Goal: Find specific page/section: Find specific page/section

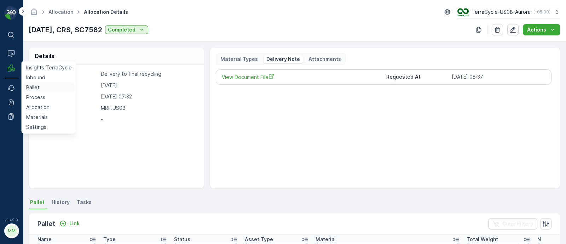
click at [27, 88] on p "Pallet" at bounding box center [32, 87] width 13 height 7
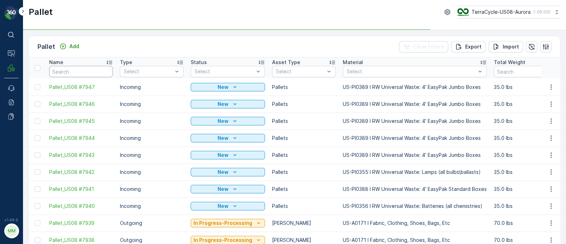
click at [76, 75] on input "text" at bounding box center [81, 71] width 64 height 11
paste input "60111443316"
type input "60111443316"
click at [105, 72] on icon "button" at bounding box center [105, 71] width 7 height 7
click at [88, 70] on input "text" at bounding box center [81, 71] width 64 height 11
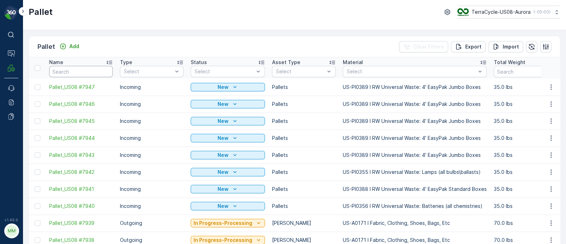
click at [87, 68] on input "text" at bounding box center [81, 71] width 64 height 11
type input "sc7327"
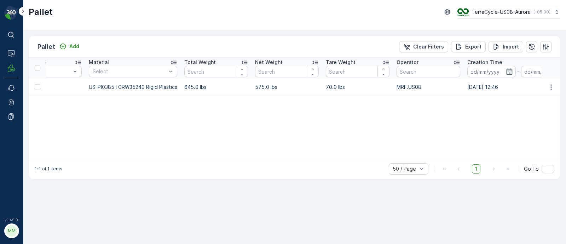
scroll to position [0, 257]
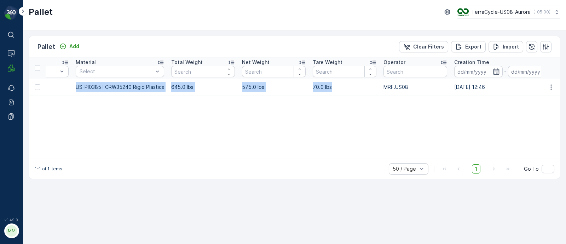
drag, startPoint x: 48, startPoint y: 85, endPoint x: 337, endPoint y: 89, distance: 288.8
click at [337, 89] on tr "FD, SC7327, [DATE], #1 Incoming Ready to Allocation FD Pallet US-PI0385 I CRW35…" at bounding box center [427, 87] width 1310 height 17
copy tr "FD, SC7327, [DATE], #1 Incoming Ready to Allocation FD Pallet US-PI0385 I CRW35…"
click at [77, 86] on td "US-PI0385 I CRW35240 Rigid Plastics" at bounding box center [120, 87] width 96 height 17
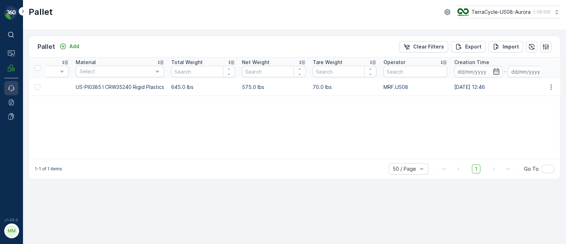
scroll to position [0, 0]
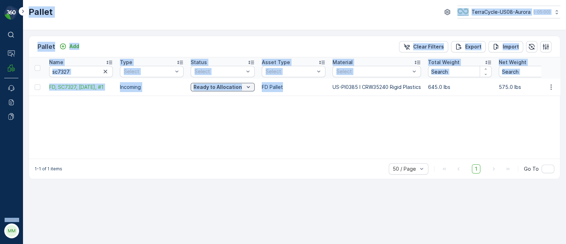
drag, startPoint x: 69, startPoint y: 88, endPoint x: 0, endPoint y: 87, distance: 69.4
click at [0, 87] on div "⌘B Operations MRF Events Reports Documents v 1.49.0 MM MRF.US08 Pallet TerraCyc…" at bounding box center [283, 122] width 566 height 244
click at [76, 70] on input "sc7327" at bounding box center [81, 71] width 64 height 11
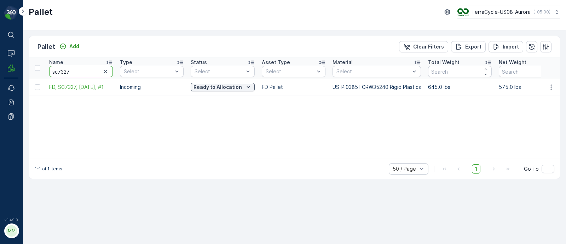
drag, startPoint x: 45, startPoint y: 66, endPoint x: 27, endPoint y: 65, distance: 17.4
click at [27, 65] on div "Pallet Add Clear Filters Export Import Name sc7327 Type Select Status Select As…" at bounding box center [294, 137] width 543 height 214
paste input "TC5394"
type input "TC5394"
